Goal: Task Accomplishment & Management: Manage account settings

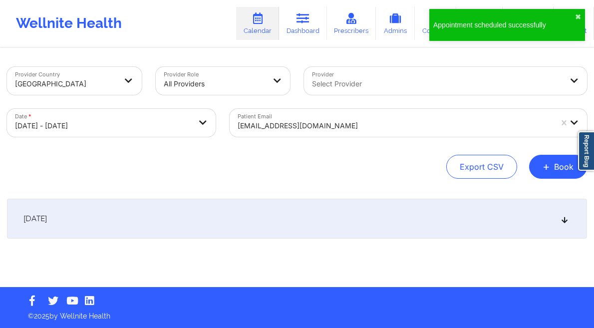
click at [571, 169] on button "+ Book" at bounding box center [559, 167] width 58 height 24
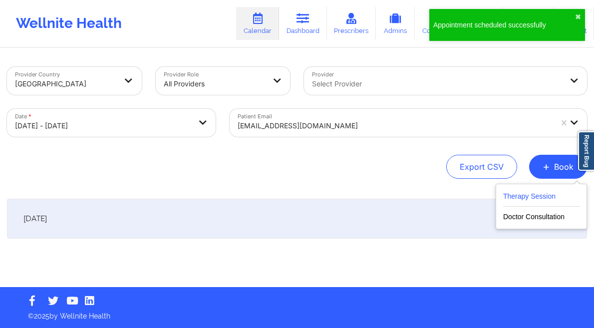
click at [518, 203] on button "Therapy Session" at bounding box center [542, 198] width 76 height 16
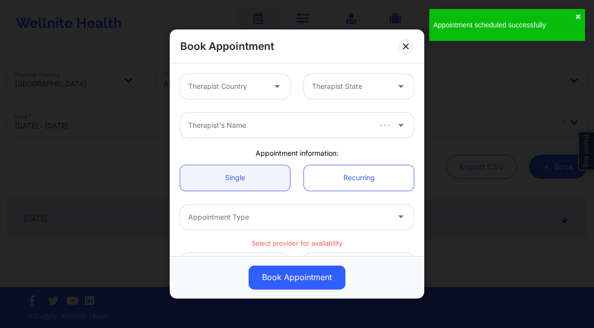
click at [201, 83] on div at bounding box center [226, 86] width 77 height 12
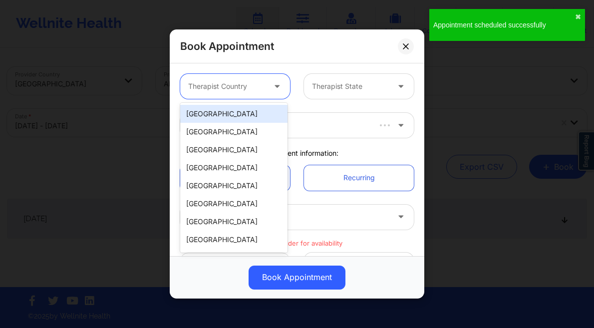
click at [227, 118] on div "[GEOGRAPHIC_DATA]" at bounding box center [233, 114] width 107 height 18
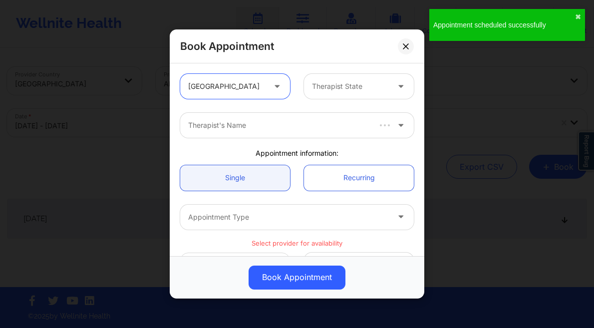
click at [323, 84] on div at bounding box center [350, 86] width 77 height 12
type input "f"
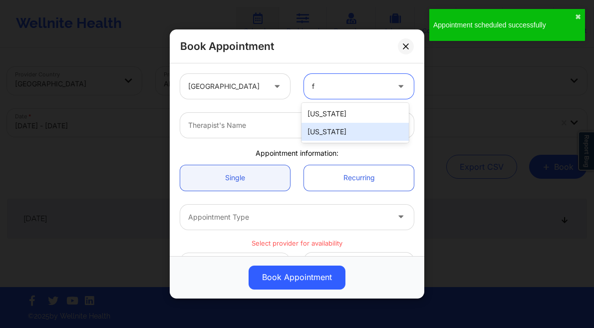
click at [323, 130] on div "[US_STATE]" at bounding box center [355, 132] width 107 height 18
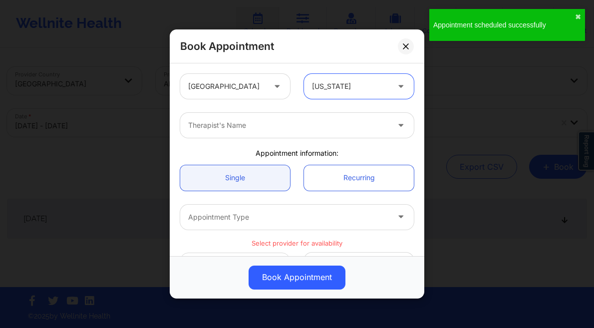
click at [250, 123] on div at bounding box center [288, 125] width 201 height 12
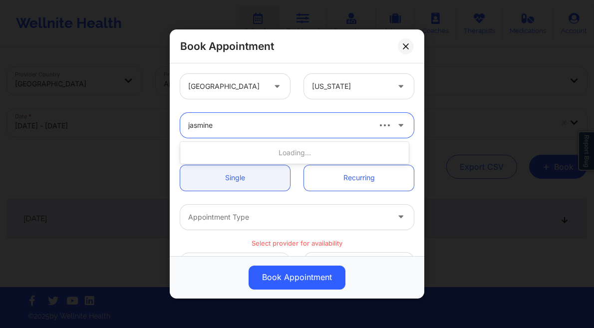
type input "jasmine fe"
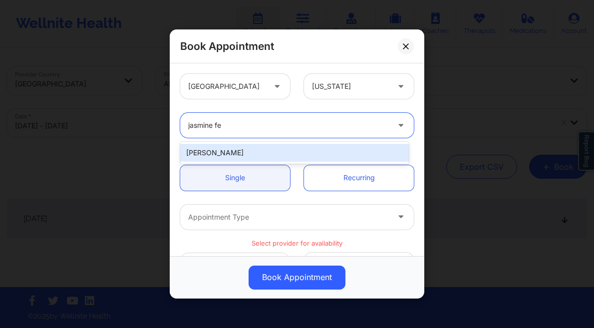
click at [273, 156] on div "[PERSON_NAME]" at bounding box center [294, 153] width 229 height 18
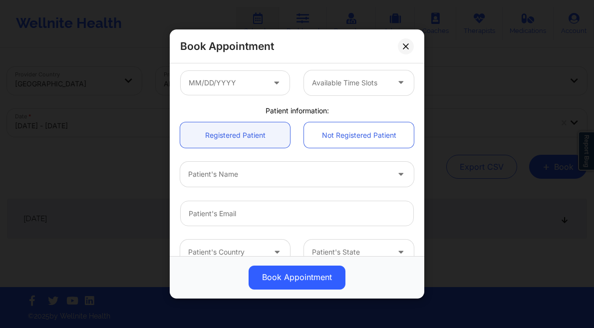
scroll to position [174, 0]
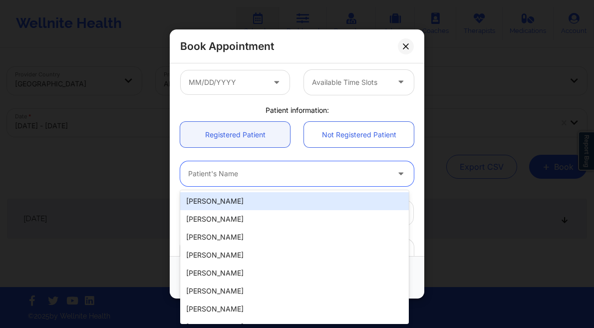
click at [244, 180] on div "Patient's Name" at bounding box center [285, 173] width 210 height 25
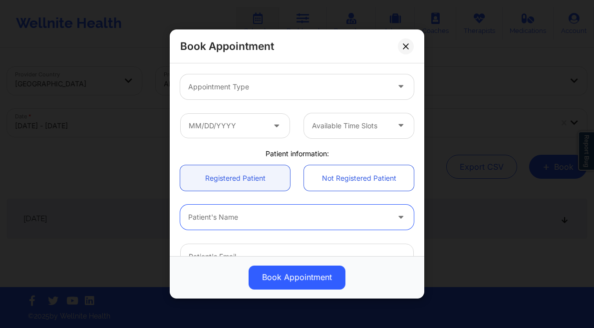
scroll to position [76, 0]
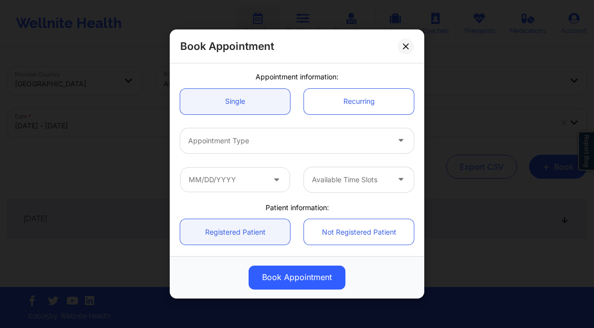
click at [271, 145] on div at bounding box center [288, 141] width 201 height 12
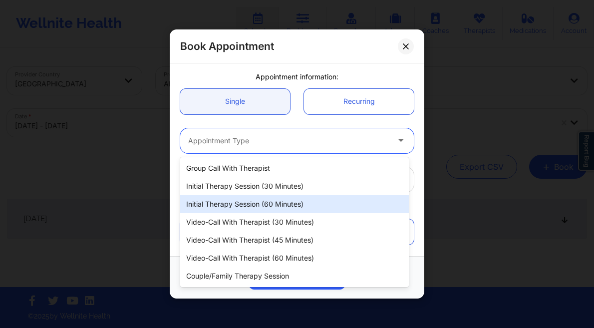
click at [284, 200] on div "Initial Therapy Session (60 minutes)" at bounding box center [294, 204] width 229 height 18
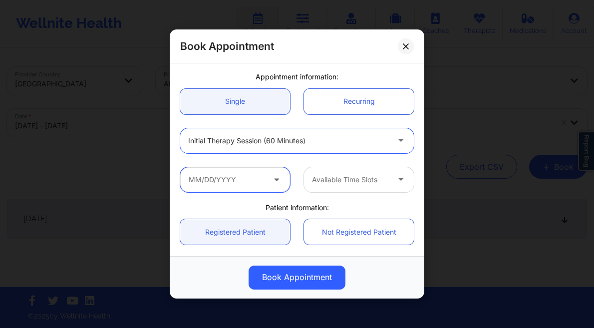
click at [214, 170] on input "text" at bounding box center [235, 179] width 110 height 25
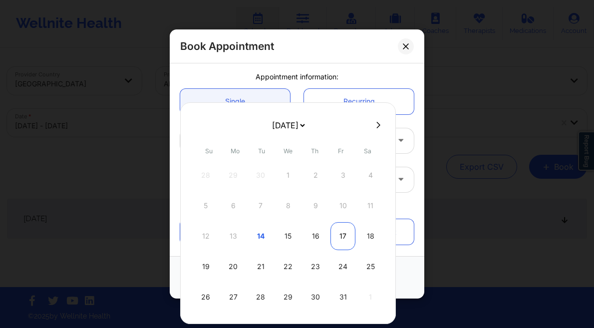
click at [337, 241] on div "17" at bounding box center [343, 236] width 25 height 28
type input "10/17/2025"
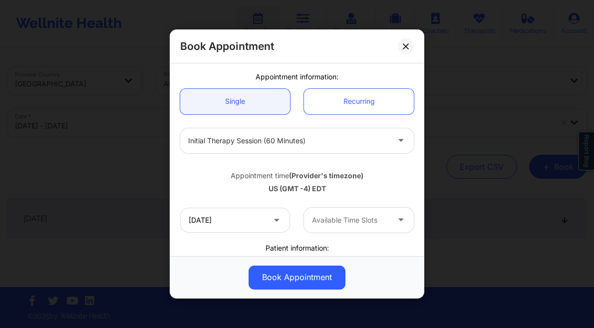
click at [345, 219] on div at bounding box center [350, 220] width 77 height 12
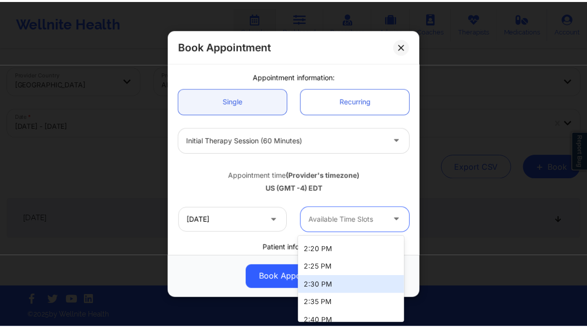
scroll to position [834, 0]
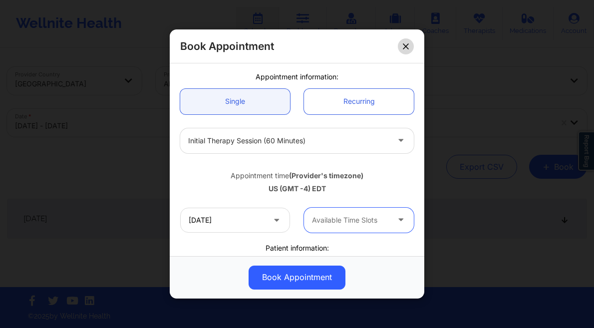
click at [403, 49] on button at bounding box center [406, 46] width 16 height 16
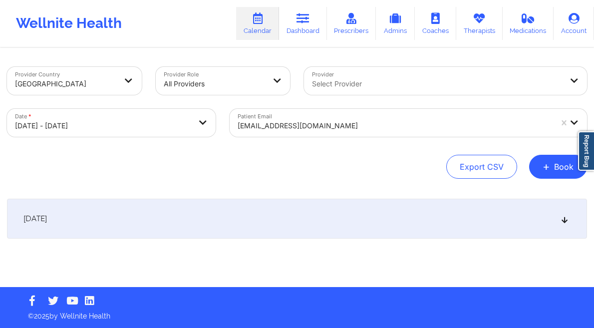
click at [265, 116] on div "scventour@hotmail.com" at bounding box center [395, 126] width 315 height 22
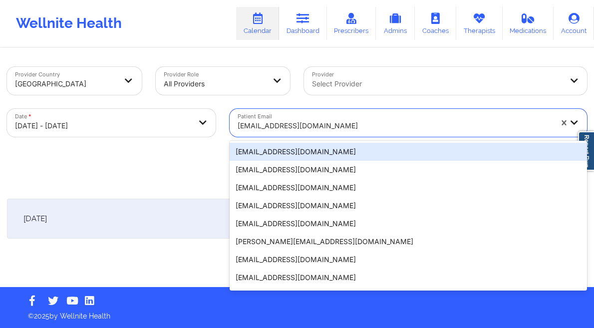
paste input "[EMAIL_ADDRESS][DOMAIN_NAME]"
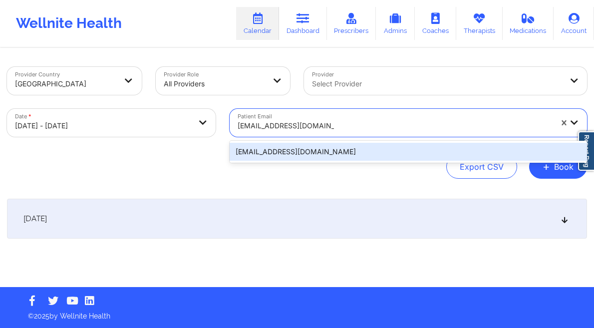
type input "[EMAIL_ADDRESS][DOMAIN_NAME]"
click at [144, 125] on body "Wellnite Health Calendar Dashboard Prescribers Admins Coaches Therapists Medica…" at bounding box center [297, 164] width 594 height 328
select select "2025-9"
select select "2025-10"
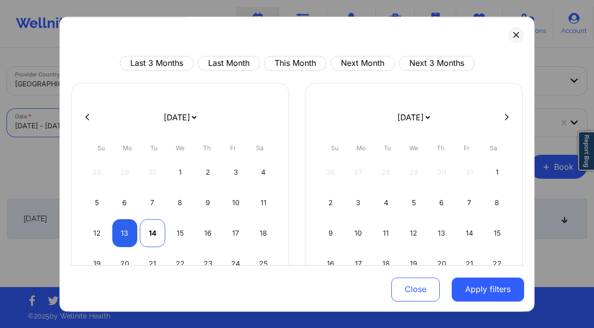
click at [149, 237] on div "14" at bounding box center [152, 233] width 25 height 28
select select "2025-9"
select select "2025-10"
click at [148, 234] on div "14" at bounding box center [152, 233] width 25 height 28
select select "2025-9"
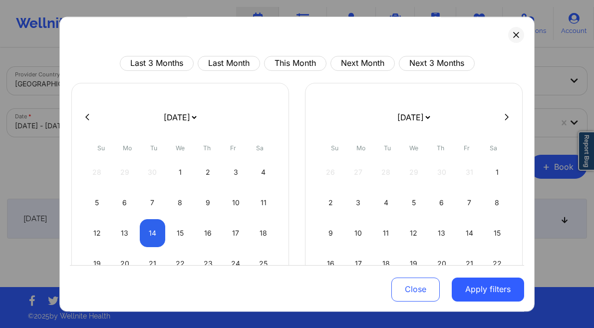
select select "2025-10"
click at [496, 300] on button "Apply filters" at bounding box center [488, 289] width 72 height 24
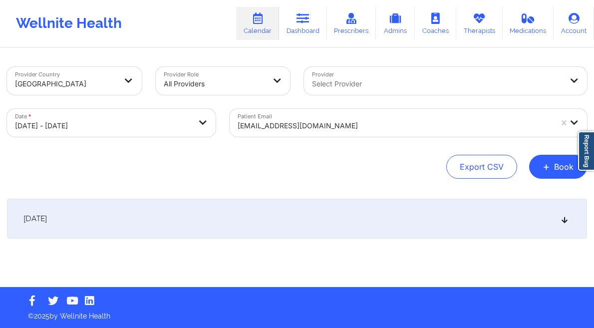
click at [384, 233] on div "October 14, 2025" at bounding box center [297, 219] width 580 height 40
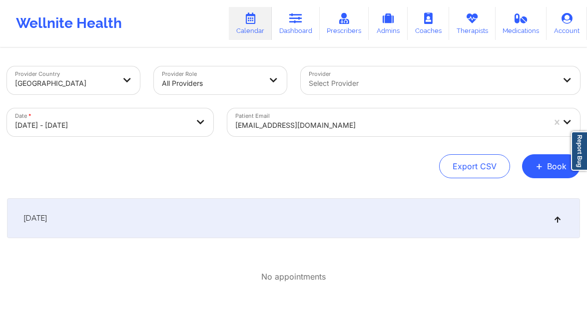
scroll to position [60, 0]
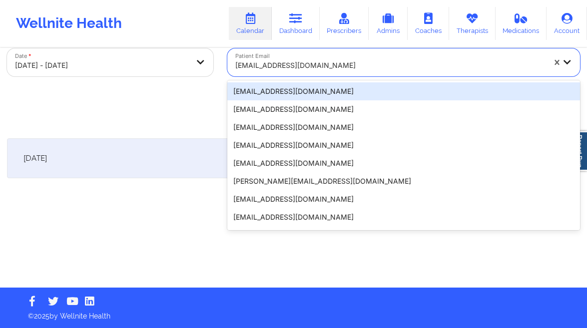
click at [319, 66] on div at bounding box center [390, 65] width 310 height 12
paste input "[EMAIL_ADDRESS][DOMAIN_NAME]"
type input "[EMAIL_ADDRESS][DOMAIN_NAME]"
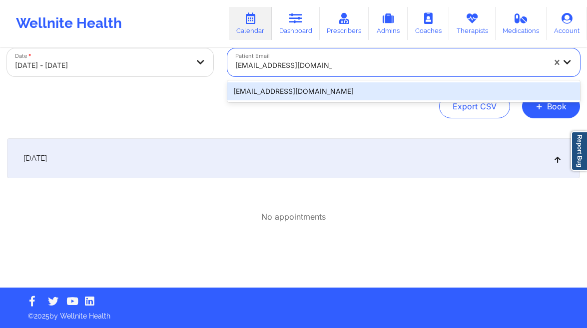
click at [356, 93] on div "[EMAIL_ADDRESS][DOMAIN_NAME]" at bounding box center [403, 91] width 353 height 18
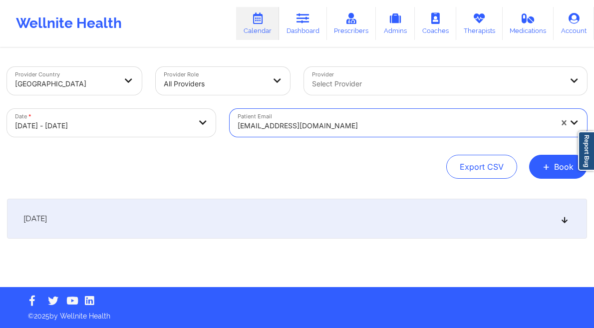
click at [310, 212] on div "October 14, 2025" at bounding box center [297, 219] width 580 height 40
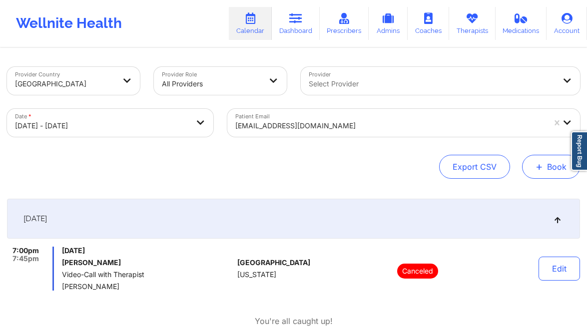
click at [552, 174] on button "+ Book" at bounding box center [551, 167] width 58 height 24
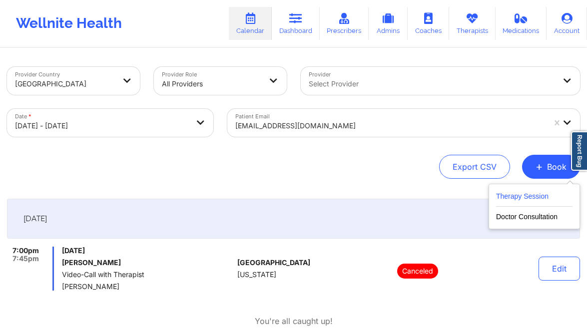
click at [530, 195] on button "Therapy Session" at bounding box center [534, 198] width 76 height 16
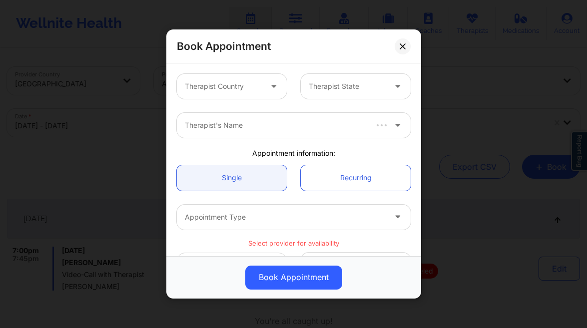
click at [245, 92] on div at bounding box center [223, 86] width 77 height 12
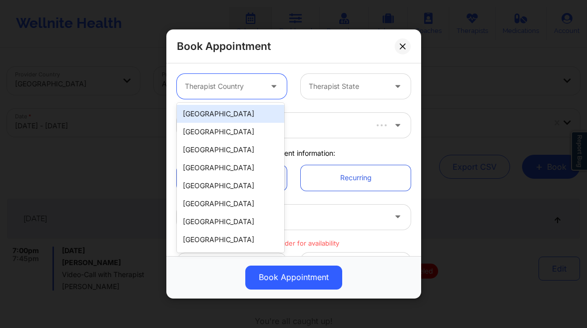
click at [230, 116] on div "[GEOGRAPHIC_DATA]" at bounding box center [230, 114] width 107 height 18
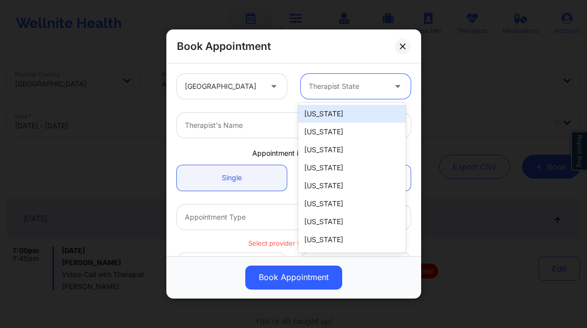
click at [320, 76] on div "Therapist State" at bounding box center [344, 86] width 86 height 25
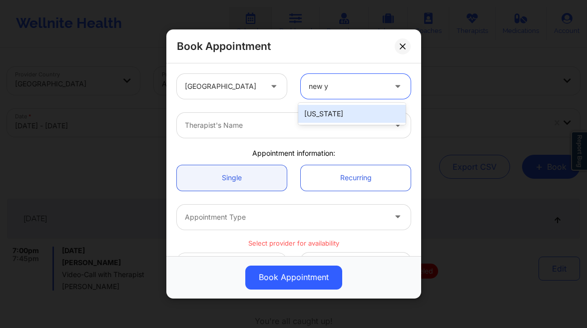
type input "new y"
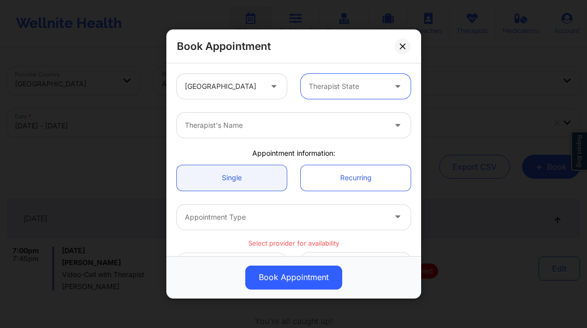
click at [325, 82] on div at bounding box center [347, 86] width 77 height 12
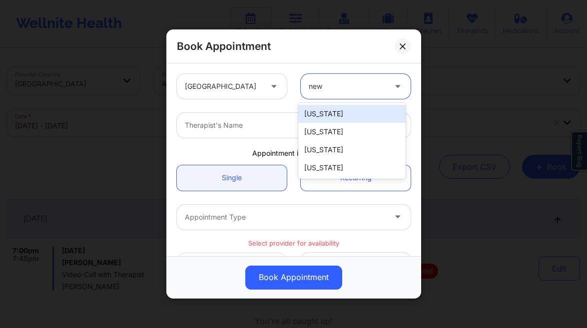
type input "new y"
drag, startPoint x: 343, startPoint y: 115, endPoint x: 274, endPoint y: 139, distance: 73.0
click at [343, 115] on div "[US_STATE]" at bounding box center [351, 114] width 107 height 18
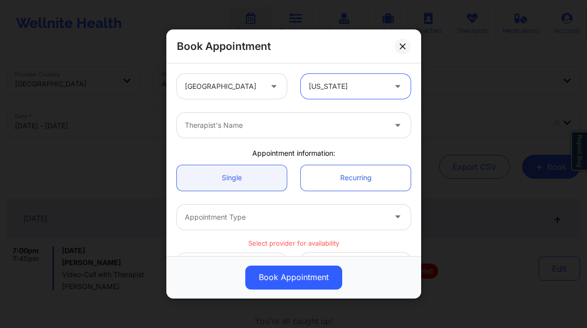
click at [271, 140] on div "Therapist's Name" at bounding box center [294, 125] width 248 height 39
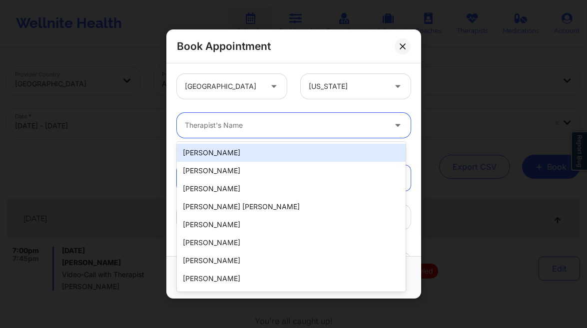
click at [276, 133] on div "Therapist's Name" at bounding box center [282, 125] width 210 height 25
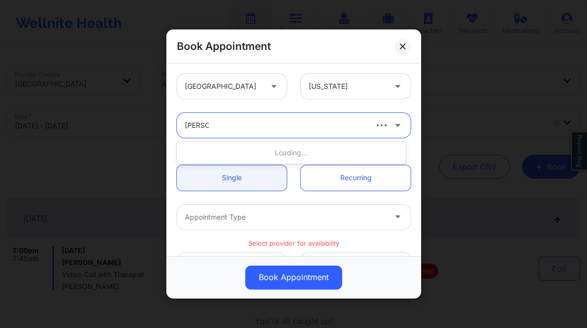
type input "angela sh"
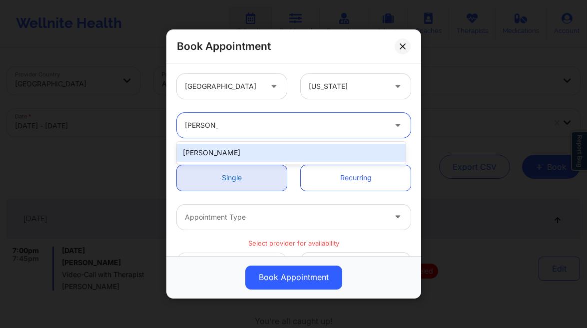
drag, startPoint x: 276, startPoint y: 158, endPoint x: 267, endPoint y: 184, distance: 27.8
click at [276, 157] on div "[PERSON_NAME]" at bounding box center [291, 153] width 229 height 18
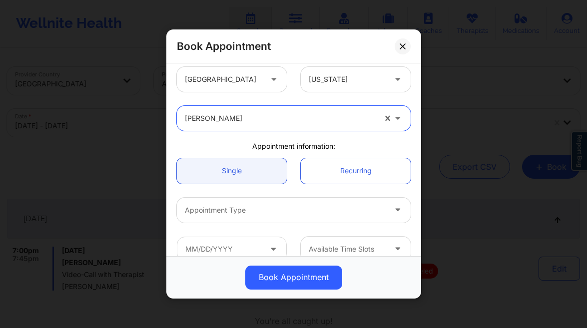
scroll to position [15, 0]
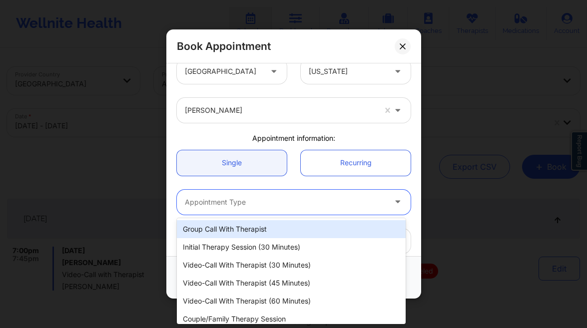
click at [269, 195] on div "Appointment Type" at bounding box center [282, 202] width 210 height 25
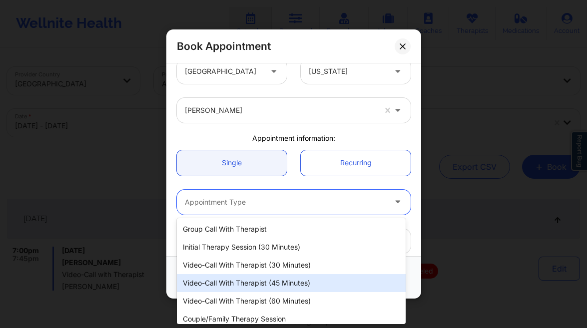
click at [265, 282] on div "Video-Call with Therapist (45 minutes)" at bounding box center [291, 283] width 229 height 18
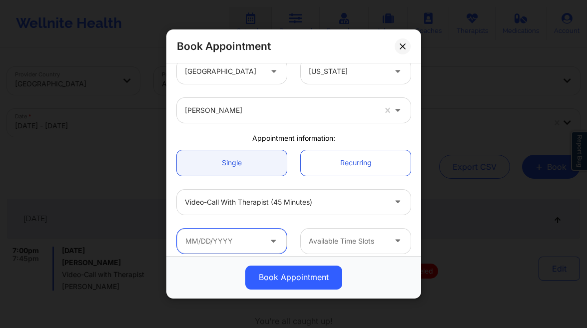
click at [238, 245] on input "text" at bounding box center [232, 241] width 110 height 25
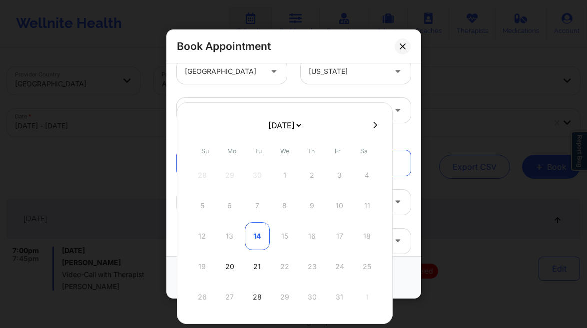
click at [259, 238] on div "14" at bounding box center [257, 236] width 25 height 28
type input "10/14/2025"
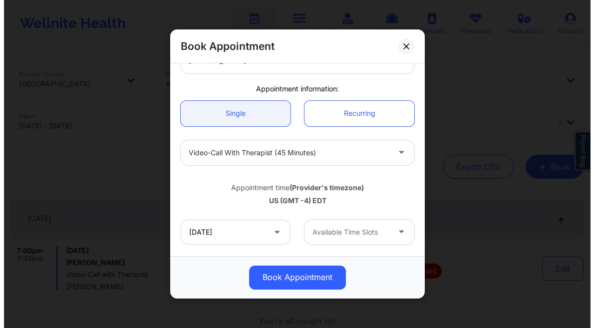
scroll to position [197, 0]
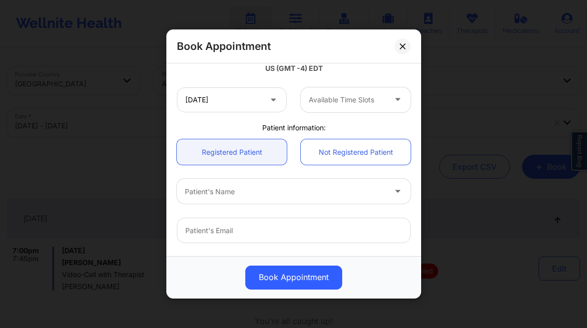
click at [345, 96] on div at bounding box center [347, 100] width 77 height 12
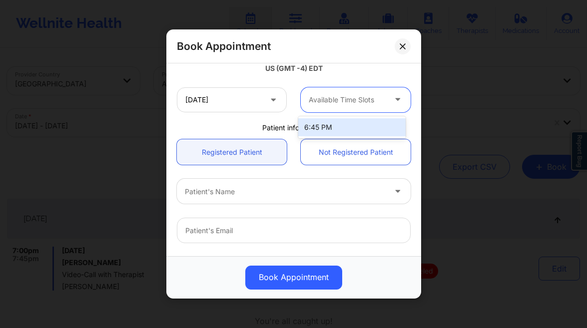
click at [341, 129] on div "6:45 PM" at bounding box center [351, 127] width 107 height 18
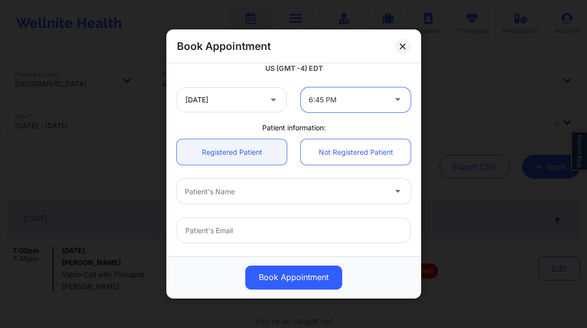
click at [279, 185] on div "Patient's Name" at bounding box center [282, 191] width 210 height 25
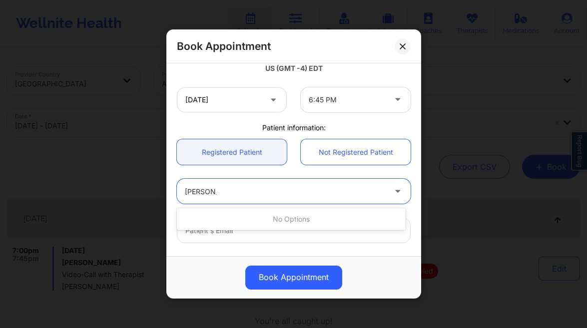
type input "mariel ta"
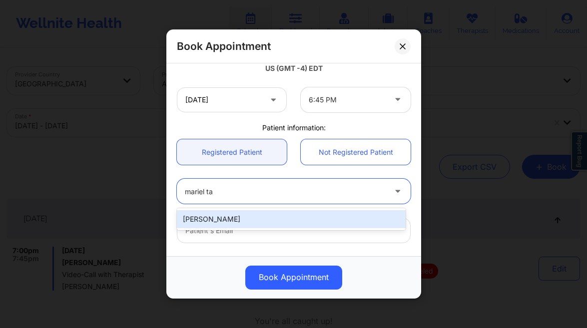
click at [255, 221] on div "[PERSON_NAME]" at bounding box center [291, 219] width 229 height 18
type input "[EMAIL_ADDRESS][DOMAIN_NAME]"
type input "[PHONE_NUMBER]"
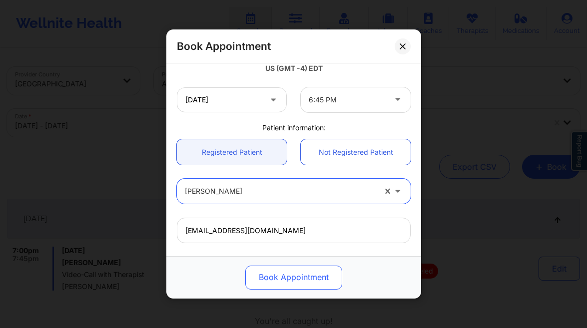
click at [266, 271] on button "Book Appointment" at bounding box center [293, 278] width 97 height 24
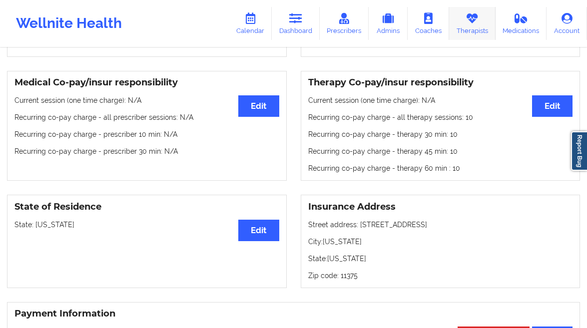
click at [467, 22] on icon at bounding box center [472, 18] width 13 height 11
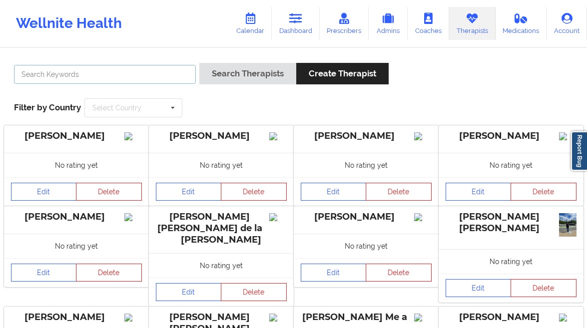
drag, startPoint x: 182, startPoint y: 65, endPoint x: 174, endPoint y: 77, distance: 14.1
click at [182, 65] on input "text" at bounding box center [105, 74] width 182 height 19
type input "[PERSON_NAME]"
click at [213, 85] on div "Search Therapists Create Therapist" at bounding box center [294, 77] width 190 height 28
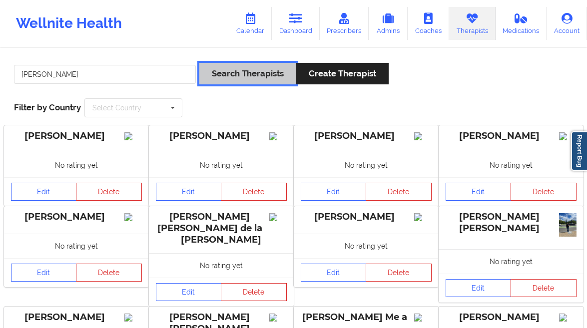
click at [227, 72] on button "Search Therapists" at bounding box center [247, 73] width 97 height 21
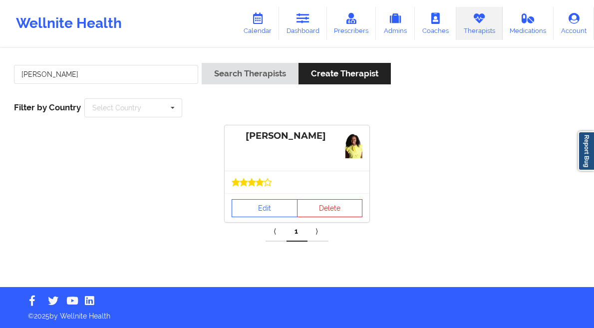
click at [265, 188] on div at bounding box center [297, 182] width 145 height 22
click at [257, 212] on link "Edit" at bounding box center [265, 208] width 66 height 18
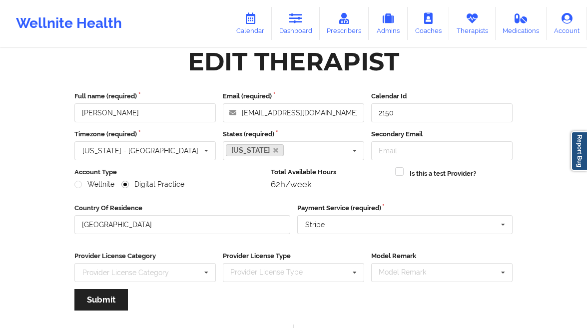
scroll to position [119, 0]
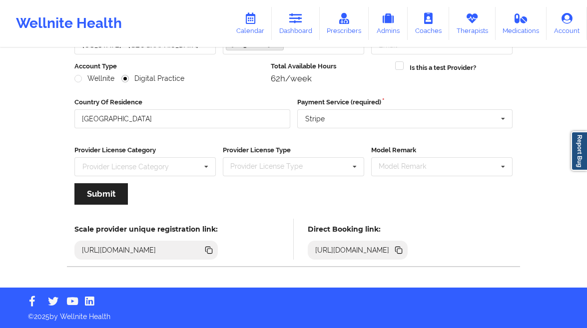
click at [404, 254] on icon at bounding box center [398, 250] width 11 height 11
click at [296, 26] on link "Dashboard" at bounding box center [296, 23] width 48 height 33
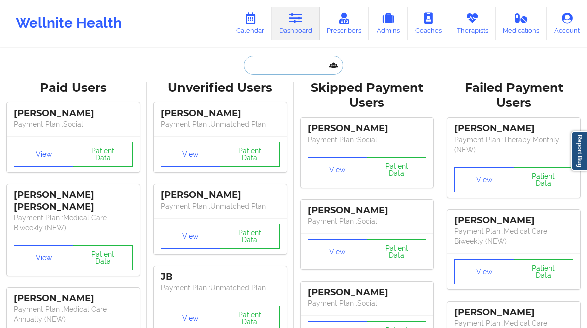
click at [260, 69] on input "text" at bounding box center [293, 65] width 99 height 19
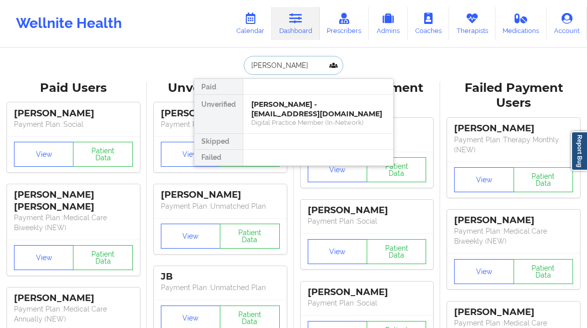
type input "[PERSON_NAME]"
drag, startPoint x: 276, startPoint y: 150, endPoint x: 285, endPoint y: 144, distance: 10.7
click at [276, 150] on div at bounding box center [318, 158] width 150 height 16
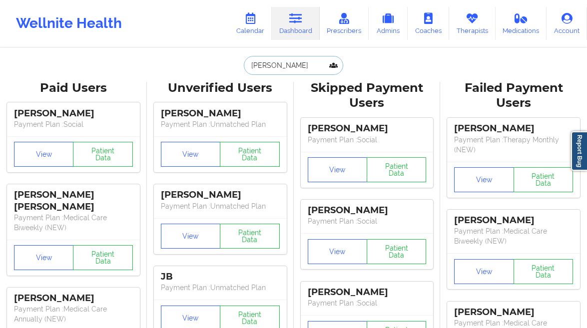
click at [297, 61] on input "[PERSON_NAME]" at bounding box center [293, 65] width 99 height 19
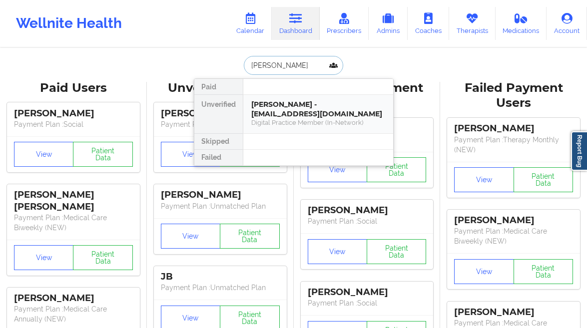
click at [292, 104] on div "[PERSON_NAME] - [EMAIL_ADDRESS][DOMAIN_NAME]" at bounding box center [318, 109] width 134 height 18
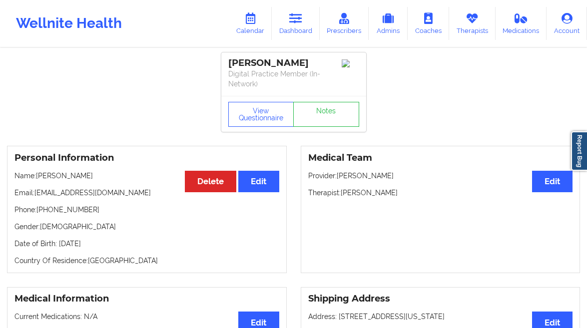
drag, startPoint x: 97, startPoint y: 171, endPoint x: 38, endPoint y: 177, distance: 59.2
click at [38, 177] on p "Name: [PERSON_NAME]" at bounding box center [146, 176] width 265 height 10
copy p "[PERSON_NAME]"
drag, startPoint x: 90, startPoint y: 188, endPoint x: 44, endPoint y: 195, distance: 46.5
click at [44, 196] on div "Personal Information Edit Delete Name: [PERSON_NAME] Email: [EMAIL_ADDRESS][DOM…" at bounding box center [147, 209] width 280 height 127
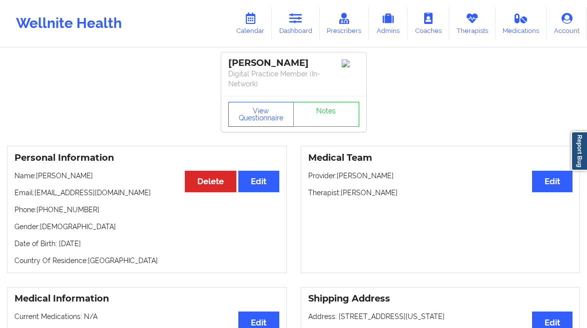
click at [41, 198] on div "Personal Information Edit Delete Name: [PERSON_NAME] Email: [EMAIL_ADDRESS][DOM…" at bounding box center [147, 209] width 280 height 127
drag, startPoint x: 128, startPoint y: 191, endPoint x: 35, endPoint y: 197, distance: 93.1
click at [35, 197] on p "Email: [EMAIL_ADDRESS][DOMAIN_NAME]" at bounding box center [146, 193] width 265 height 10
copy p "[EMAIL_ADDRESS][DOMAIN_NAME]"
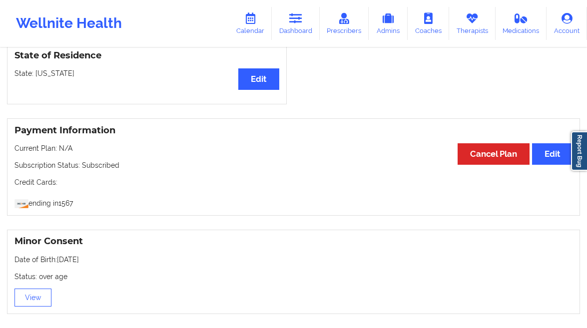
scroll to position [318, 0]
click at [308, 19] on link "Dashboard" at bounding box center [296, 23] width 48 height 33
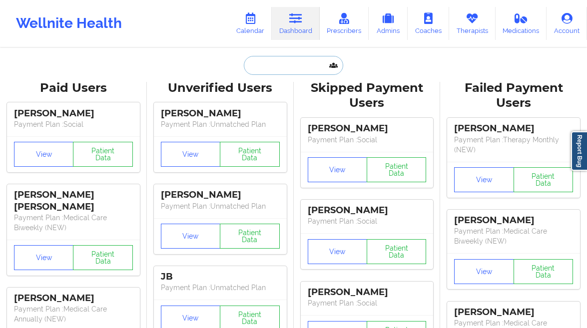
click at [273, 62] on input "text" at bounding box center [293, 65] width 99 height 19
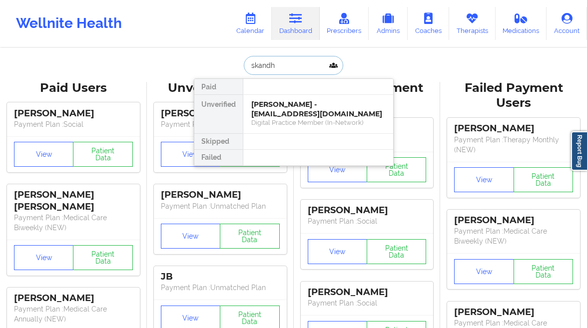
type input "skandha"
click at [271, 119] on div "Social" at bounding box center [318, 122] width 134 height 8
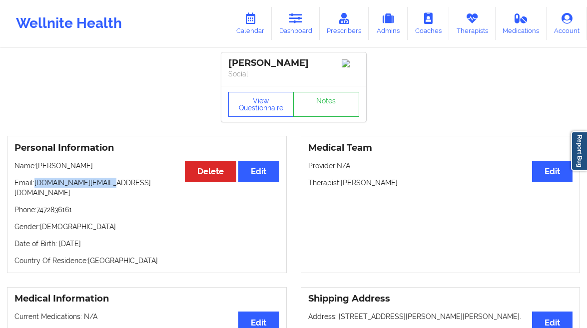
drag, startPoint x: 114, startPoint y: 184, endPoint x: 36, endPoint y: 188, distance: 78.0
click at [36, 188] on p "Email: [DOMAIN_NAME][EMAIL_ADDRESS][DOMAIN_NAME]" at bounding box center [146, 188] width 265 height 20
copy p "[DOMAIN_NAME][EMAIL_ADDRESS][DOMAIN_NAME]"
click at [314, 57] on div "[PERSON_NAME] Social" at bounding box center [293, 68] width 145 height 33
click at [301, 14] on icon at bounding box center [295, 18] width 13 height 11
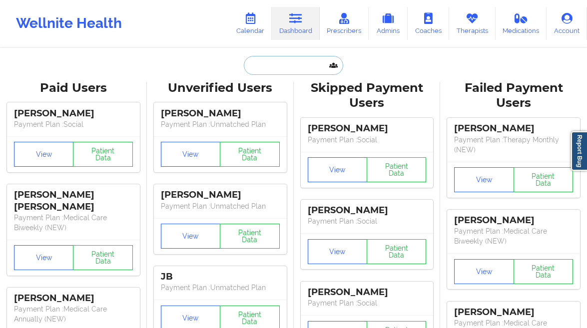
click at [263, 65] on input "text" at bounding box center [293, 65] width 99 height 19
paste input "[PERSON_NAME]"
type input "[PERSON_NAME]"
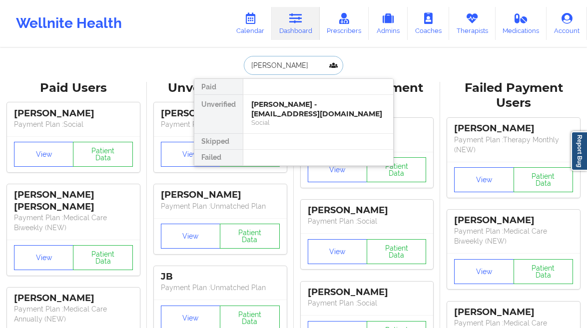
click at [294, 121] on div "Social" at bounding box center [318, 122] width 134 height 8
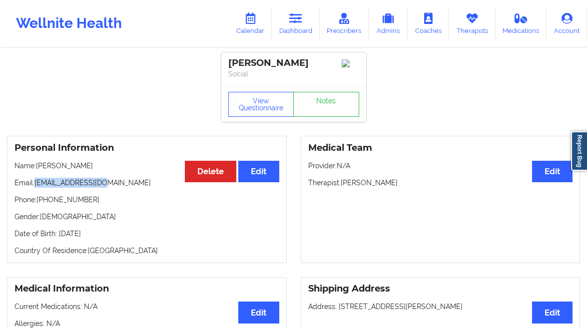
drag, startPoint x: 112, startPoint y: 184, endPoint x: 36, endPoint y: 185, distance: 75.9
click at [36, 185] on p "Email: [EMAIL_ADDRESS][DOMAIN_NAME]" at bounding box center [146, 183] width 265 height 10
copy p "[EMAIL_ADDRESS][DOMAIN_NAME]"
